Goal: Obtain resource: Download file/media

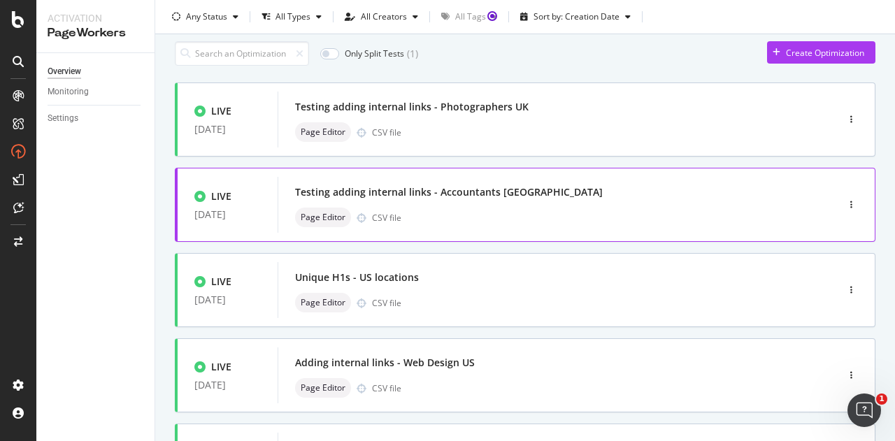
scroll to position [65, 0]
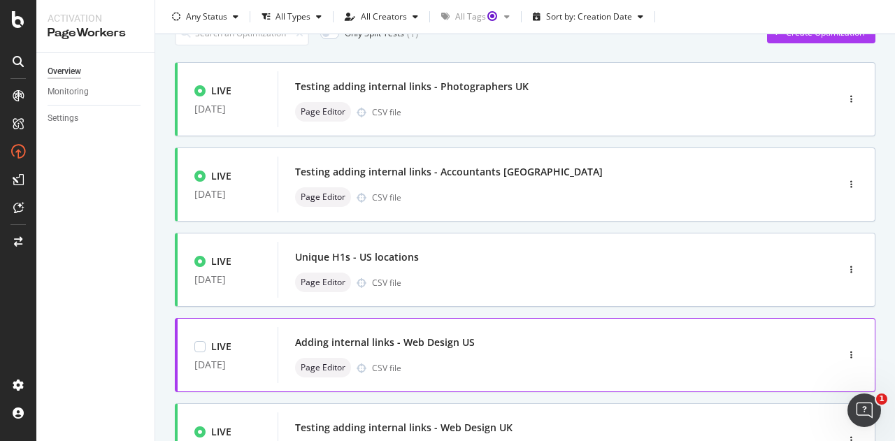
click at [567, 345] on div "Adding internal links - Web Design US" at bounding box center [536, 343] width 482 height 20
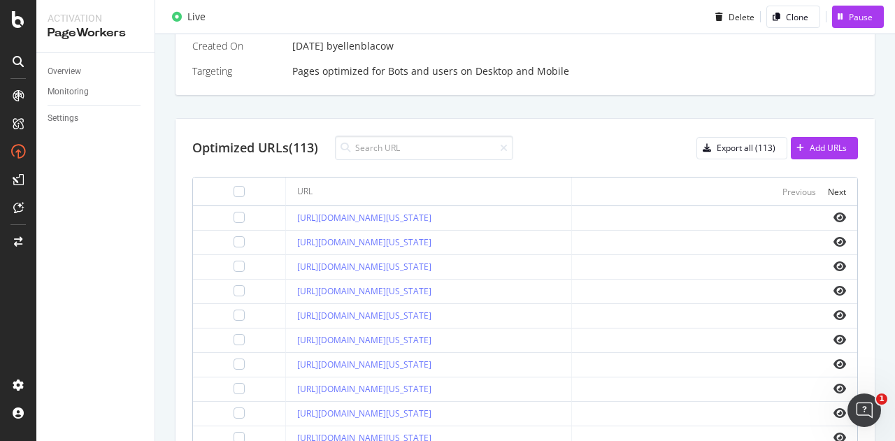
scroll to position [543, 0]
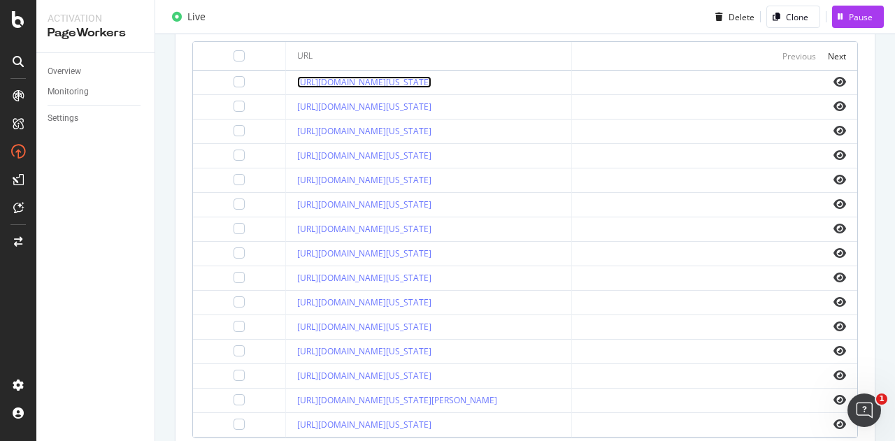
click at [431, 83] on link "[URL][DOMAIN_NAME][US_STATE]" at bounding box center [364, 82] width 134 height 12
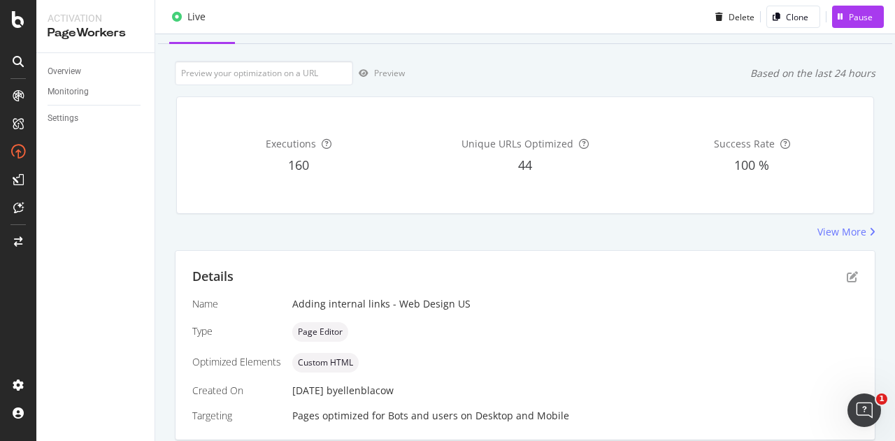
scroll to position [0, 0]
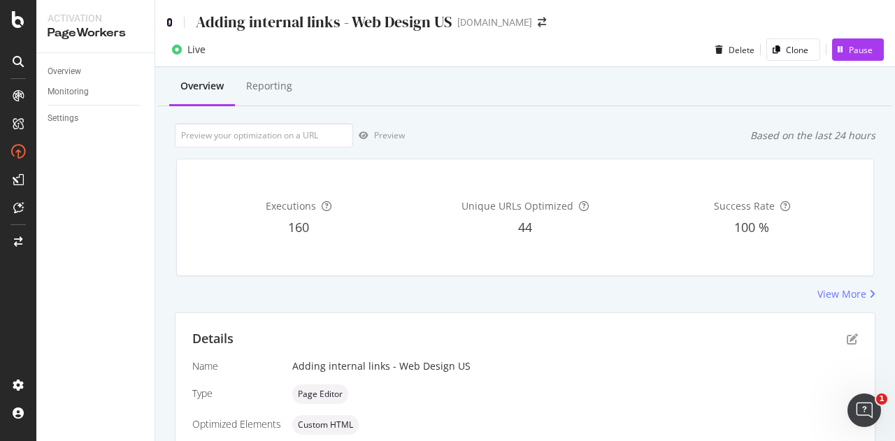
click at [168, 22] on icon at bounding box center [169, 22] width 6 height 10
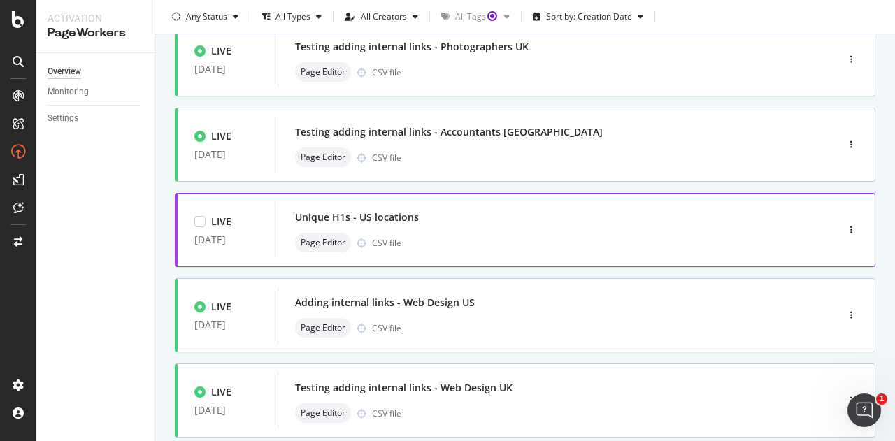
scroll to position [36, 0]
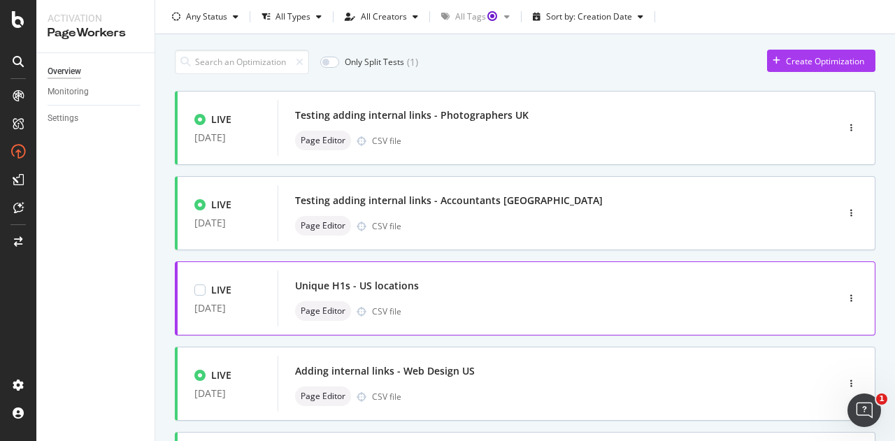
click at [557, 294] on div "Unique H1s - US locations Page Editor CSV file" at bounding box center [536, 298] width 482 height 45
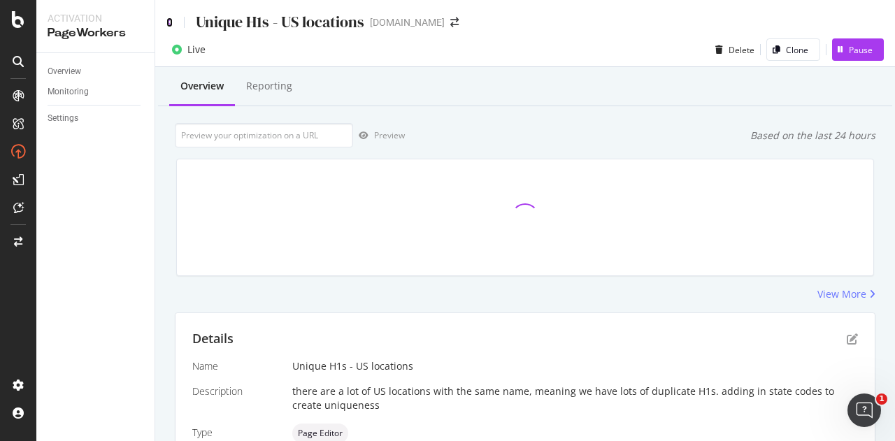
click at [171, 22] on icon at bounding box center [169, 22] width 6 height 10
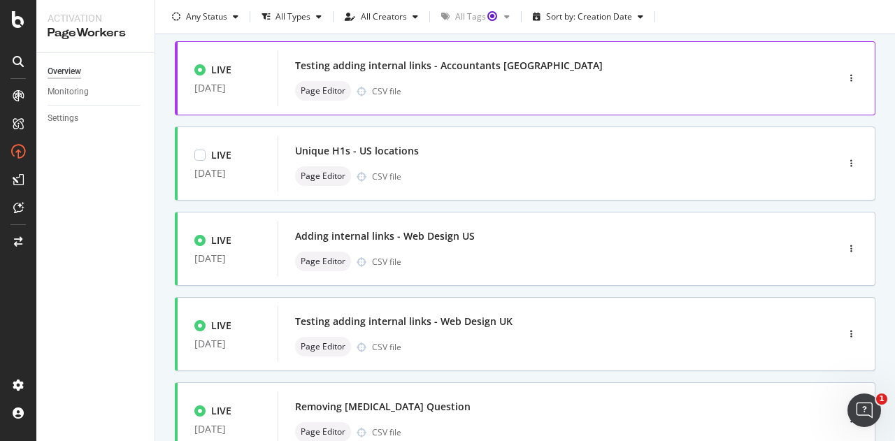
scroll to position [57, 0]
